Goal: Task Accomplishment & Management: Manage account settings

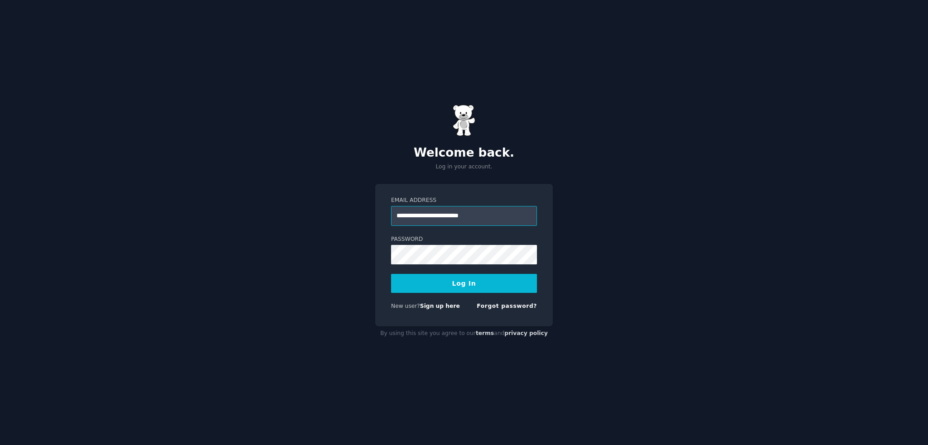
click at [391, 226] on div at bounding box center [391, 226] width 0 height 0
type input "**********"
click at [487, 284] on button "Log In" at bounding box center [464, 283] width 146 height 19
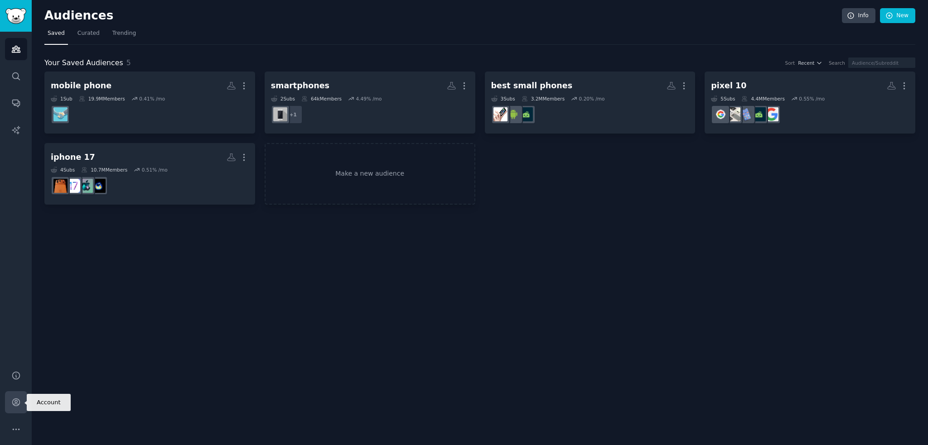
click at [11, 401] on icon "Sidebar" at bounding box center [16, 403] width 10 height 10
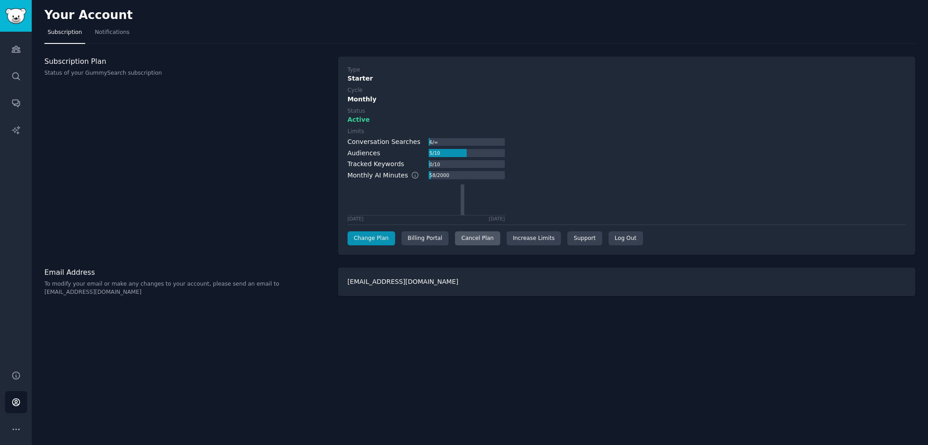
click at [473, 241] on div "Cancel Plan" at bounding box center [477, 238] width 45 height 14
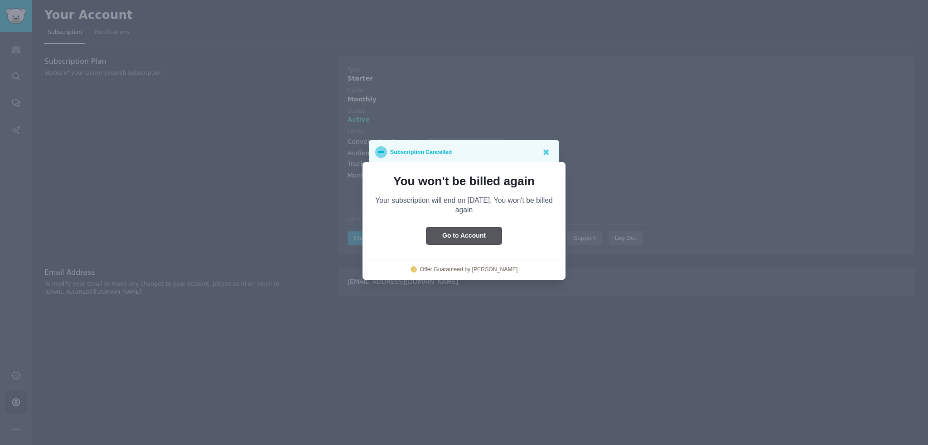
click at [488, 234] on button "Go to Account" at bounding box center [463, 236] width 75 height 18
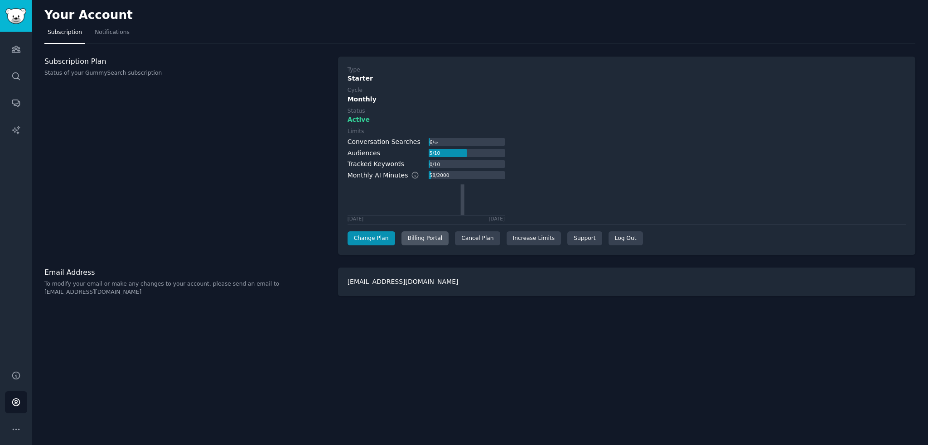
click at [411, 236] on div "Billing Portal" at bounding box center [425, 238] width 48 height 14
